Goal: Check status: Check status

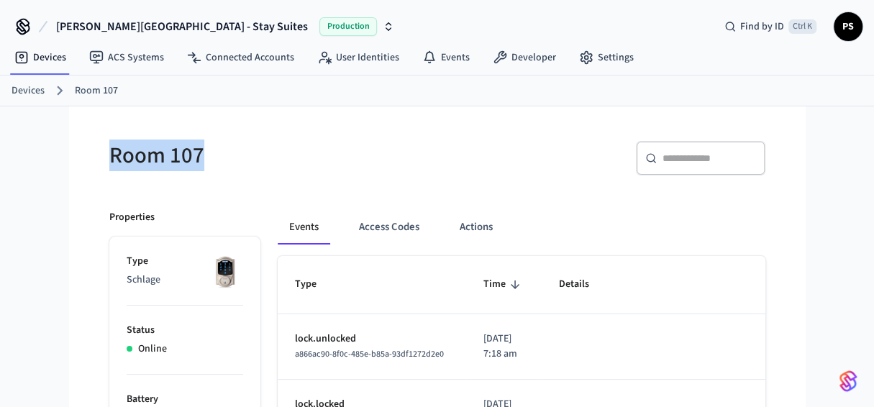
drag, startPoint x: 112, startPoint y: 157, endPoint x: 299, endPoint y: 156, distance: 186.4
click at [299, 156] on h5 "Room 107" at bounding box center [269, 156] width 320 height 30
click at [364, 222] on button "Access Codes" at bounding box center [389, 227] width 83 height 35
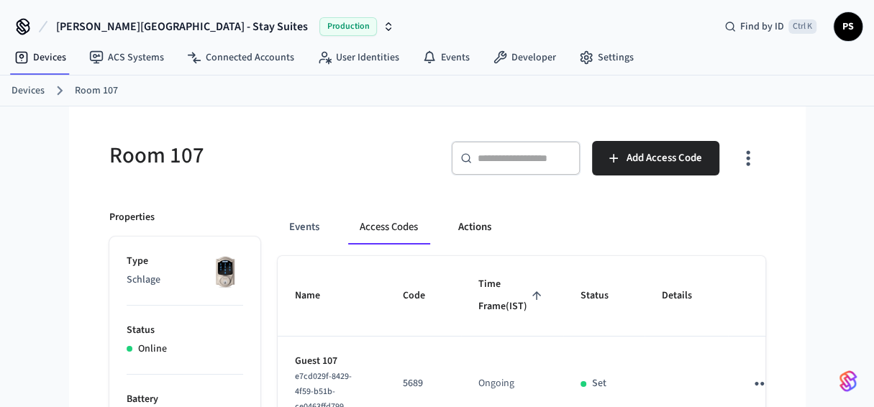
click at [495, 230] on button "Actions" at bounding box center [475, 227] width 56 height 35
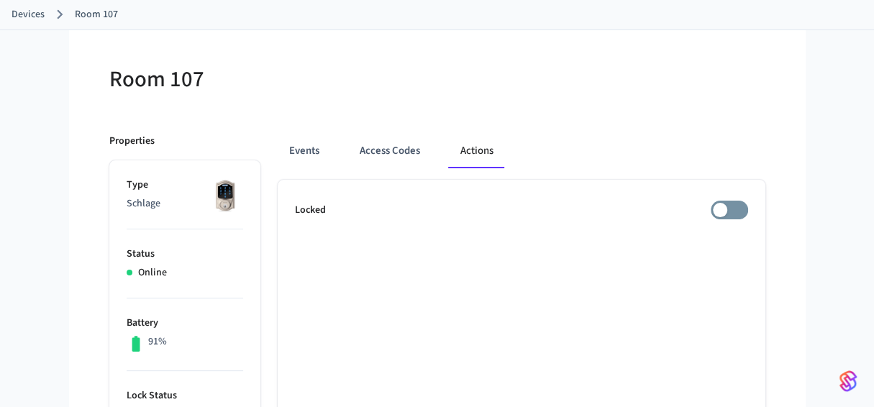
scroll to position [144, 0]
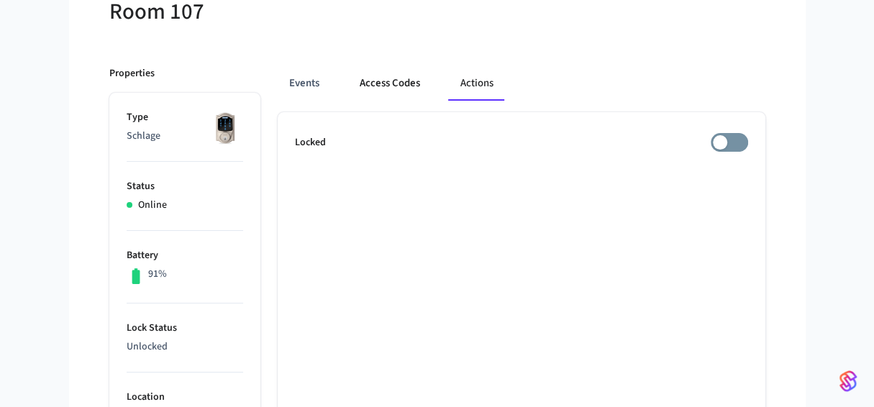
click at [410, 89] on button "Access Codes" at bounding box center [389, 83] width 83 height 35
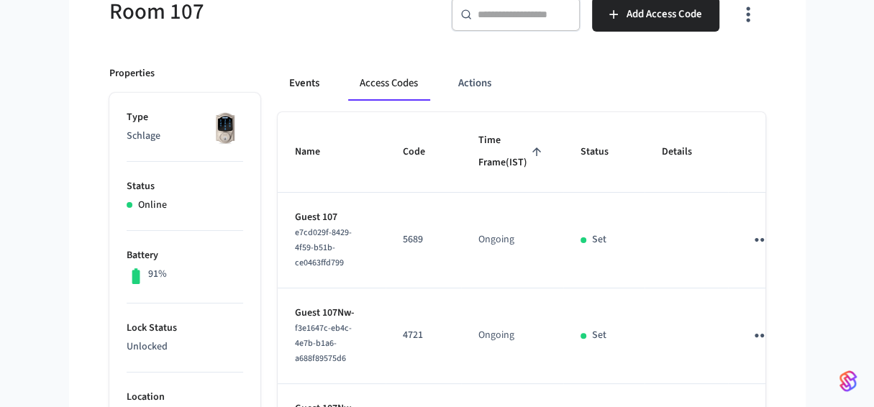
click at [312, 82] on button "Events" at bounding box center [304, 83] width 53 height 35
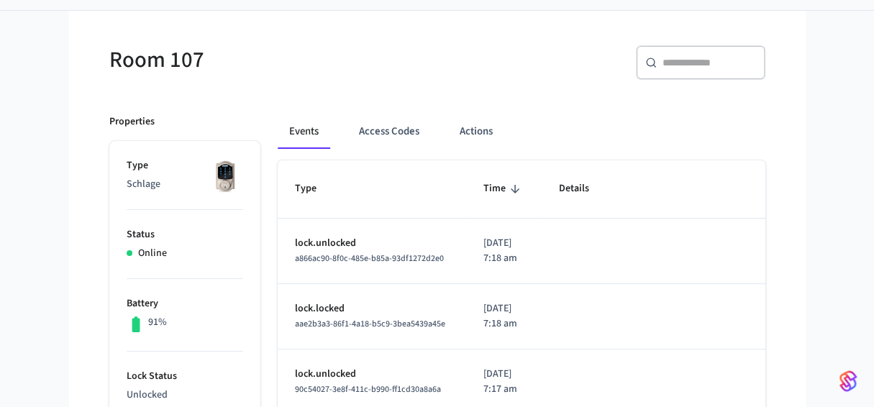
scroll to position [0, 0]
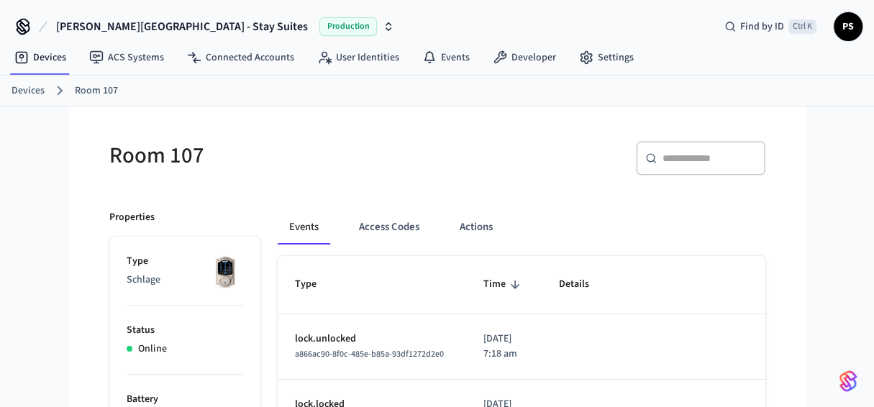
click at [24, 91] on link "Devices" at bounding box center [28, 90] width 33 height 15
